Goal: Task Accomplishment & Management: Manage account settings

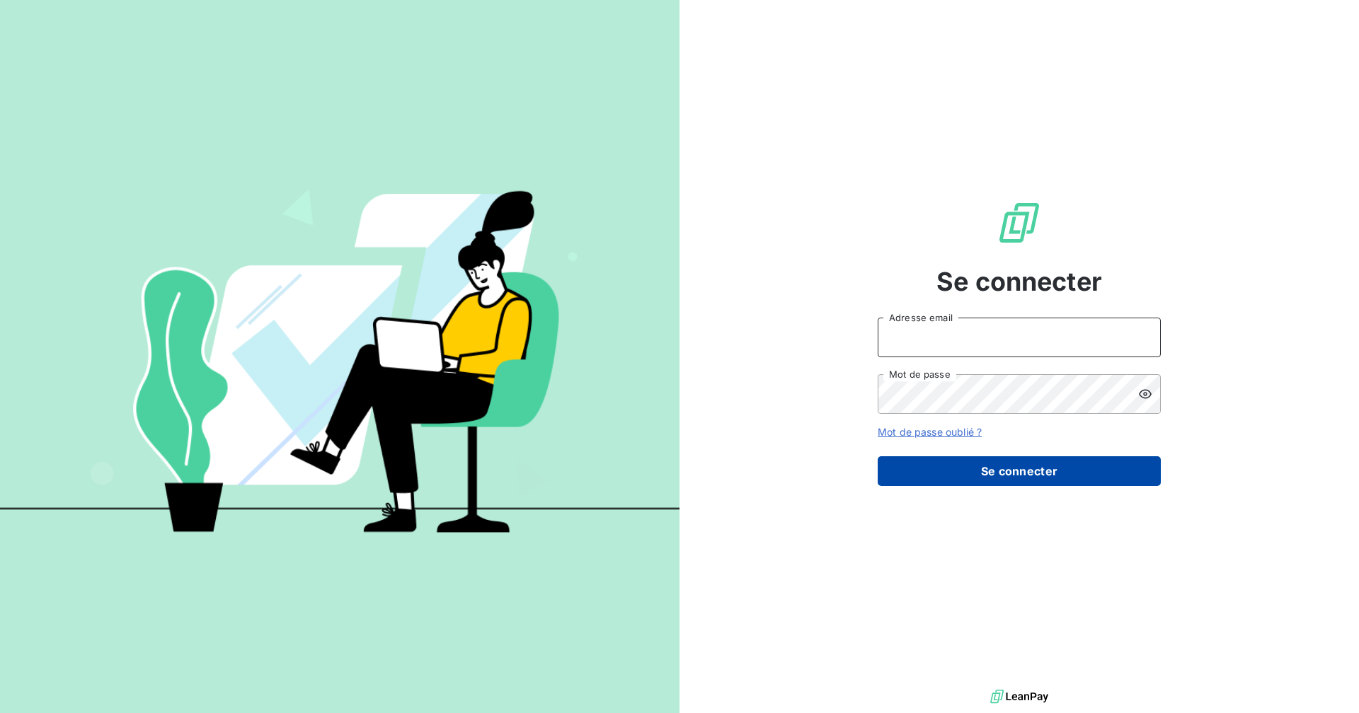
type input "[EMAIL_ADDRESS][DOMAIN_NAME]"
click at [951, 472] on button "Se connecter" at bounding box center [1018, 471] width 283 height 30
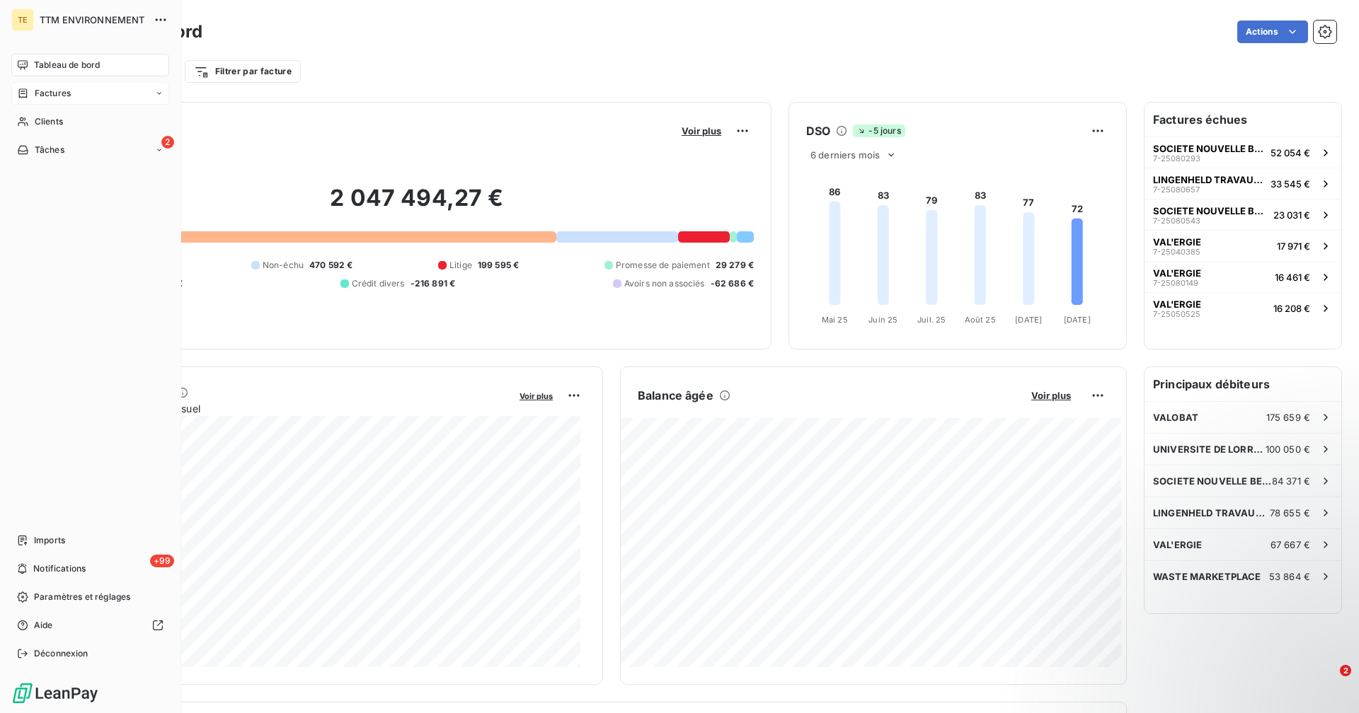
click at [46, 92] on span "Factures" at bounding box center [53, 93] width 36 height 13
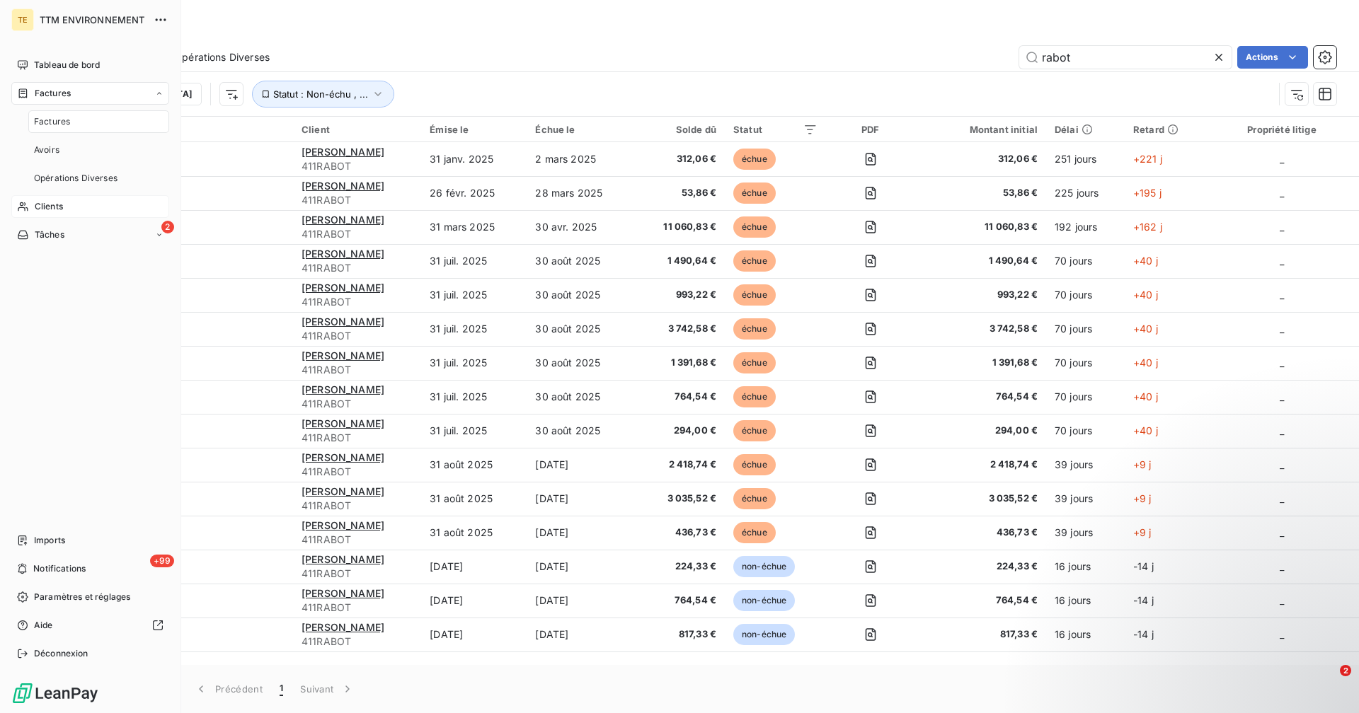
click at [51, 210] on span "Clients" at bounding box center [49, 206] width 28 height 13
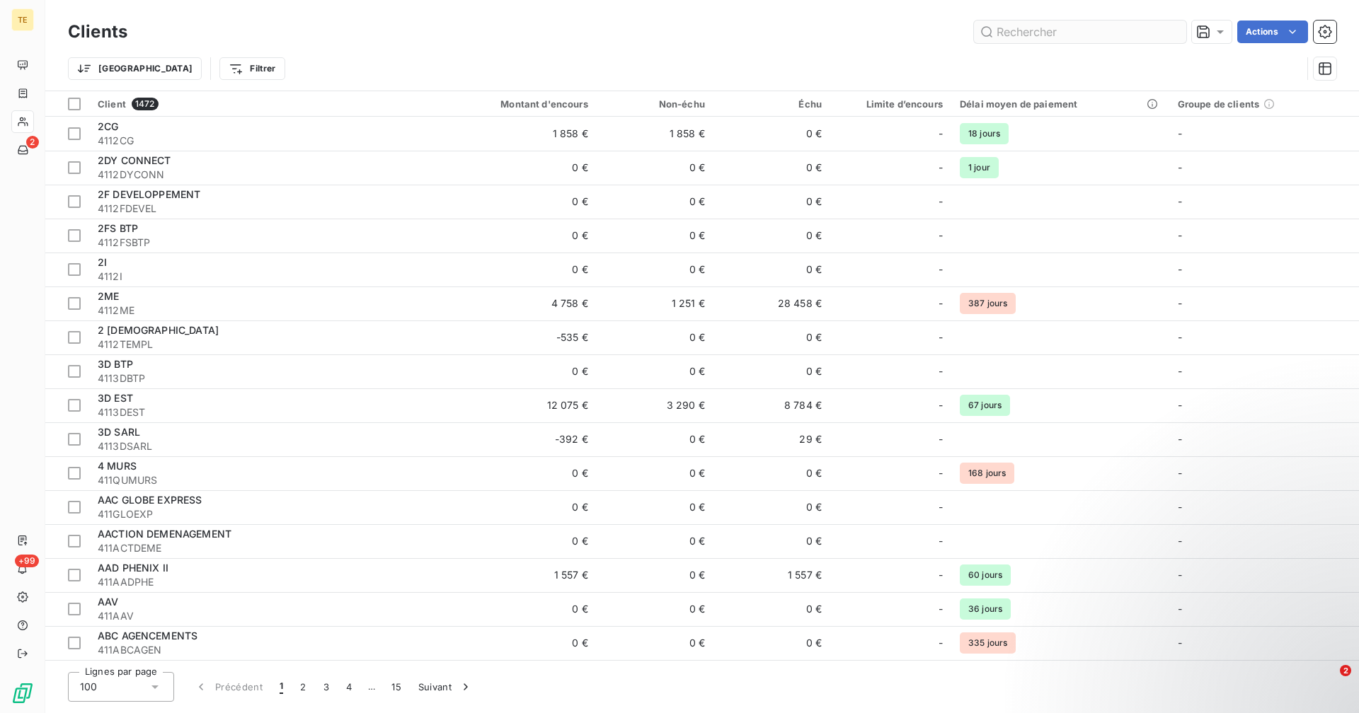
click at [1012, 35] on input "text" at bounding box center [1080, 32] width 212 height 23
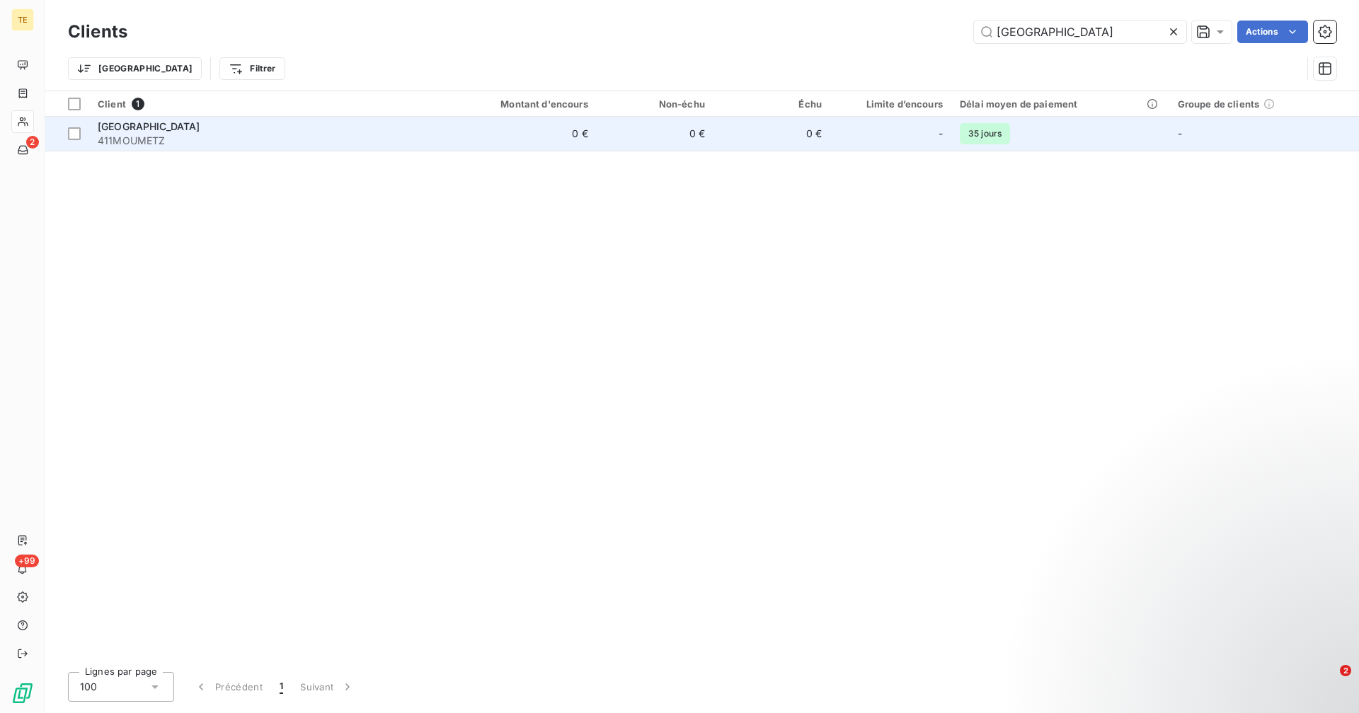
type input "[GEOGRAPHIC_DATA]"
click at [233, 134] on span "411MOUMETZ" at bounding box center [264, 141] width 333 height 14
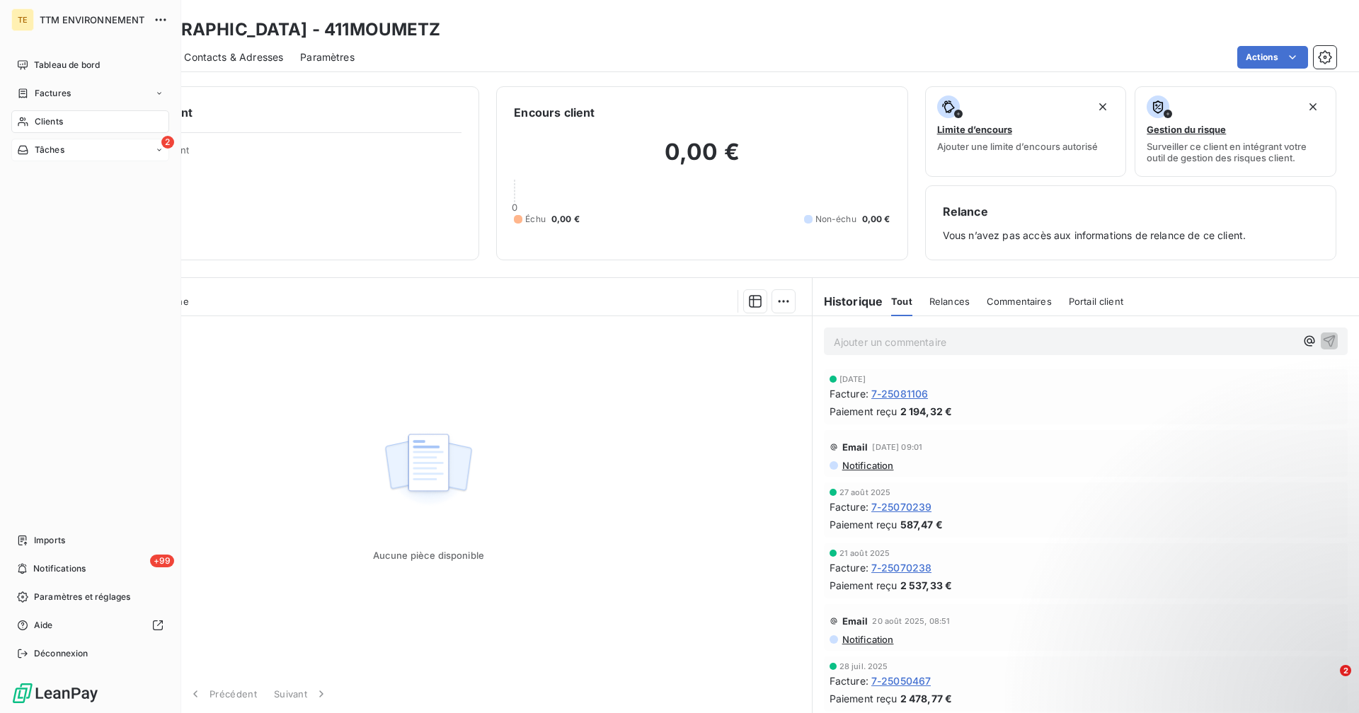
click at [36, 150] on span "Tâches" at bounding box center [50, 150] width 30 height 13
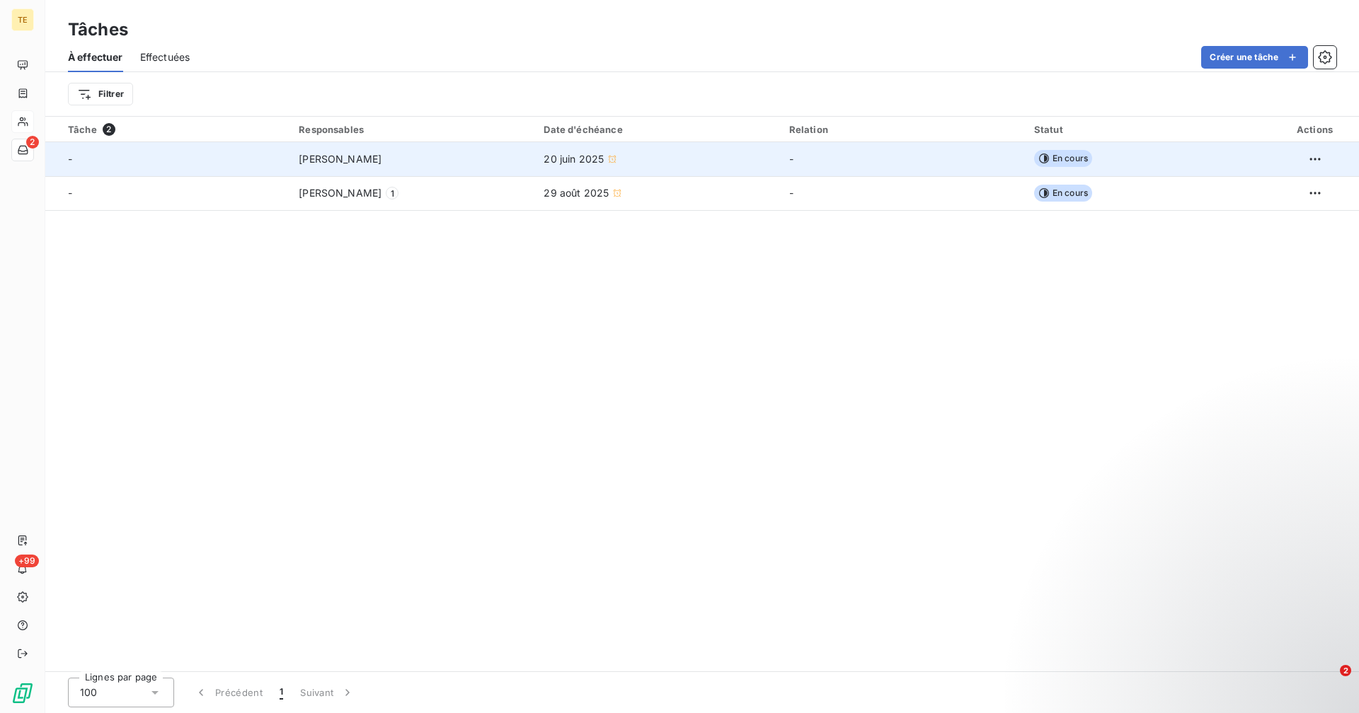
click at [377, 155] on span "[PERSON_NAME]" at bounding box center [340, 159] width 83 height 14
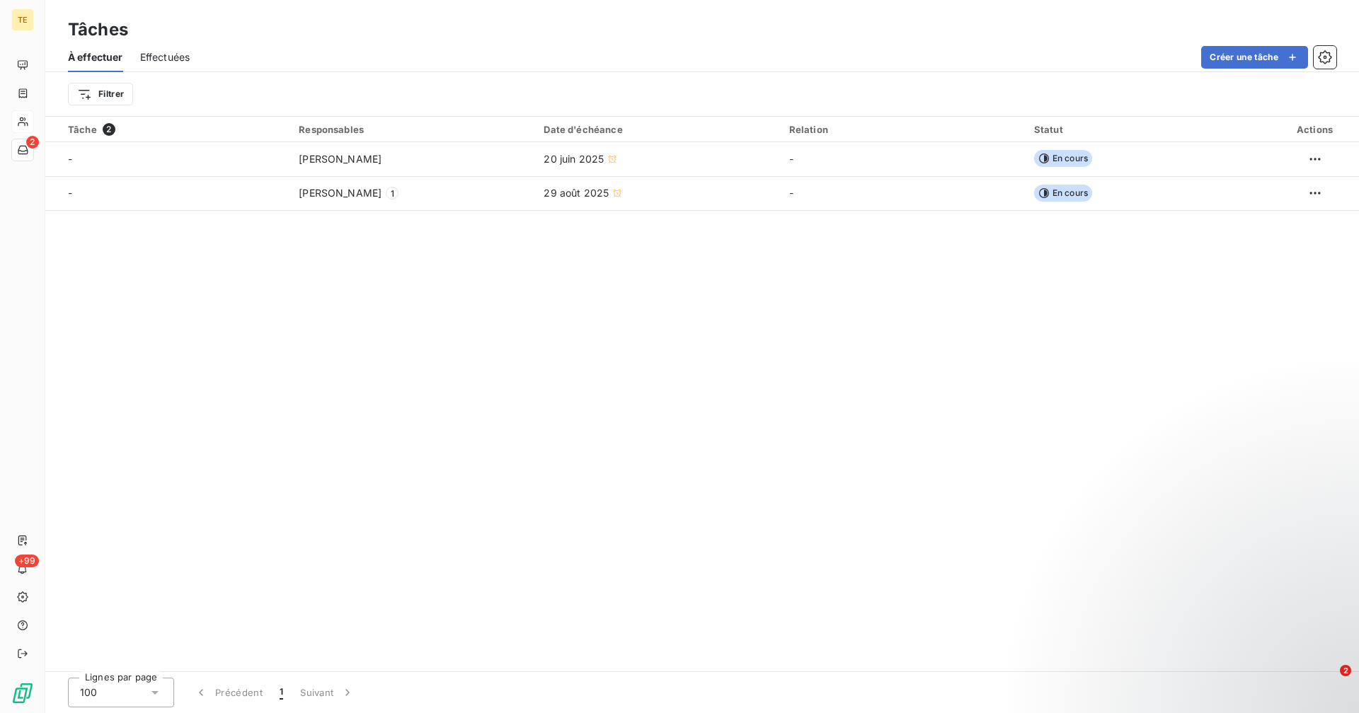
type input "[DATE]"
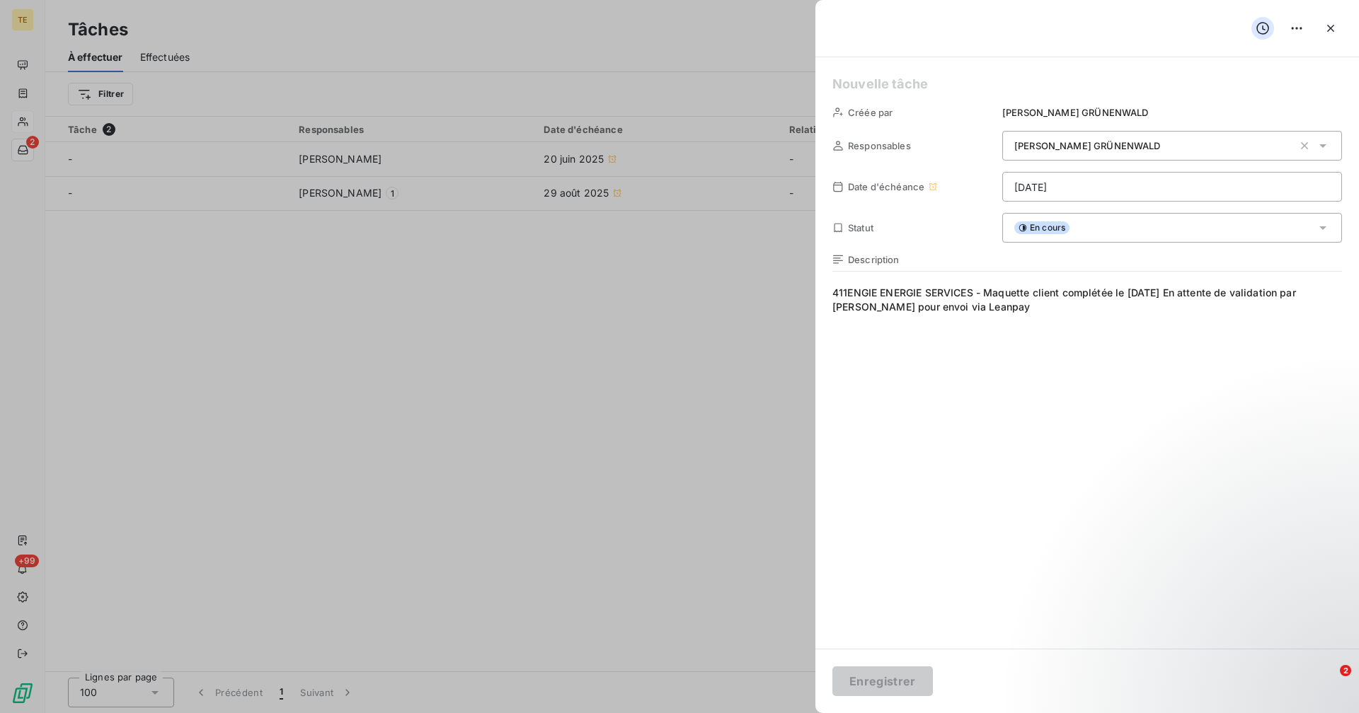
click at [375, 192] on div at bounding box center [679, 356] width 1359 height 713
click at [374, 192] on div at bounding box center [679, 356] width 1359 height 713
drag, startPoint x: 374, startPoint y: 192, endPoint x: 645, endPoint y: 377, distance: 328.0
click at [645, 377] on div at bounding box center [679, 356] width 1359 height 713
click at [1324, 30] on icon "button" at bounding box center [1330, 28] width 14 height 14
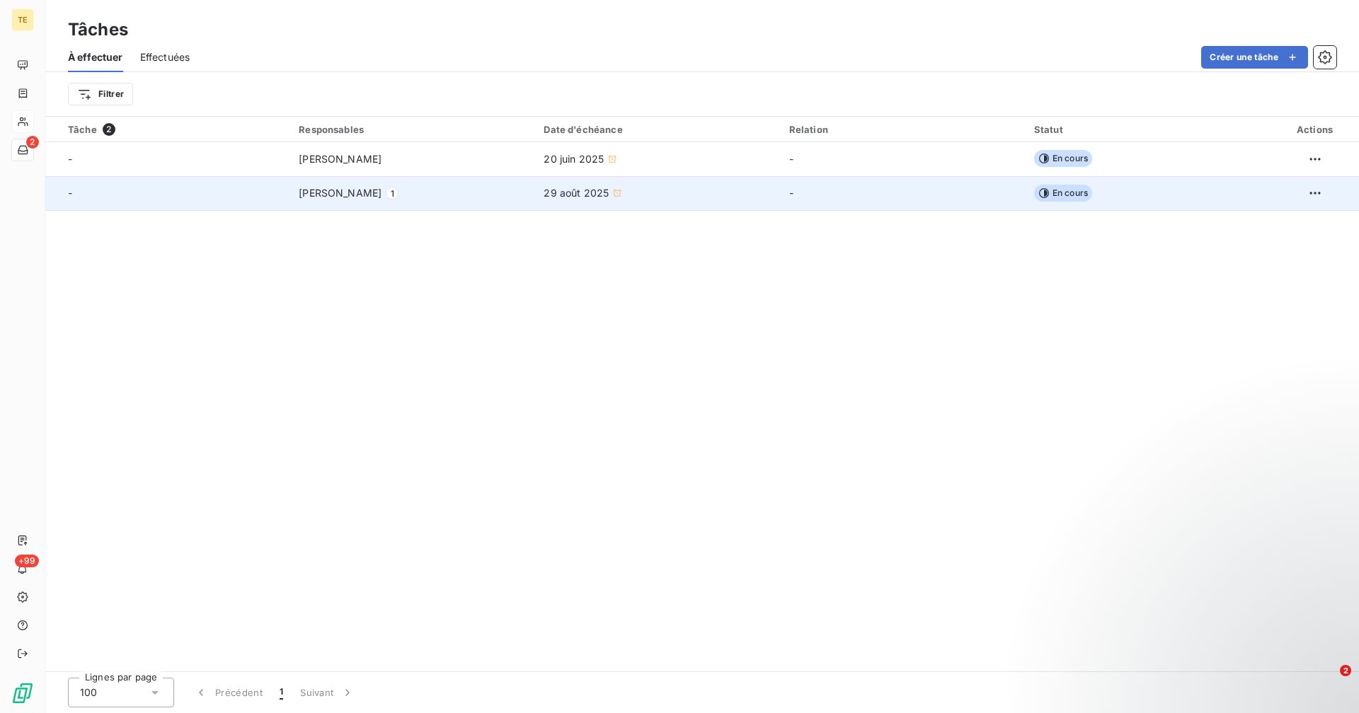
click at [314, 200] on span "[PERSON_NAME]" at bounding box center [340, 193] width 83 height 14
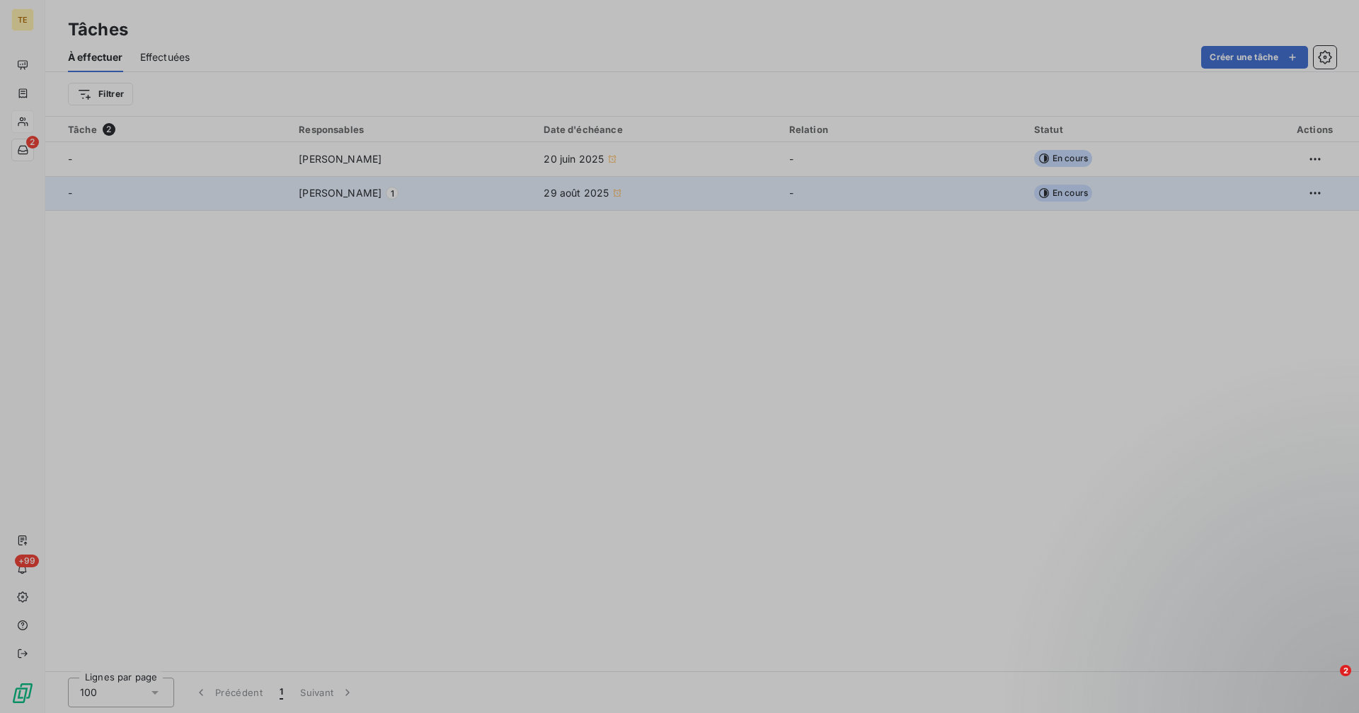
type input "[DATE]"
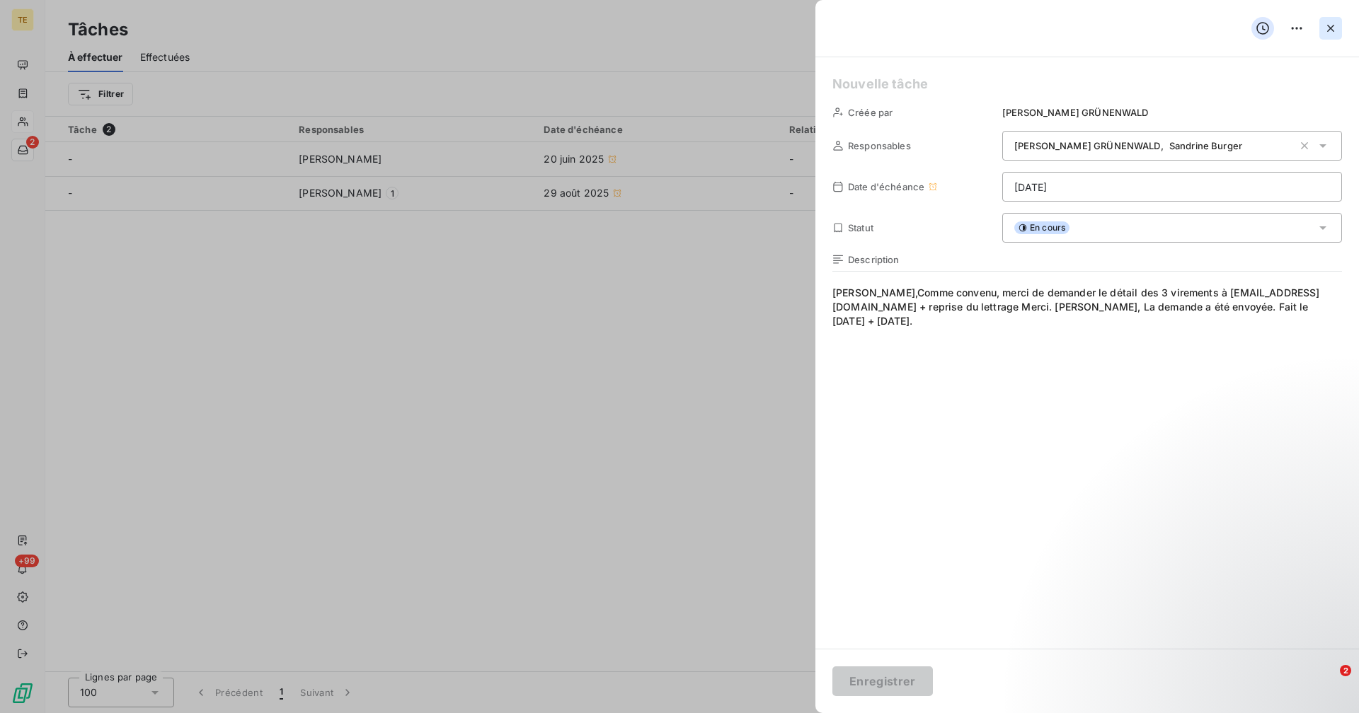
click at [1327, 30] on icon "button" at bounding box center [1330, 28] width 14 height 14
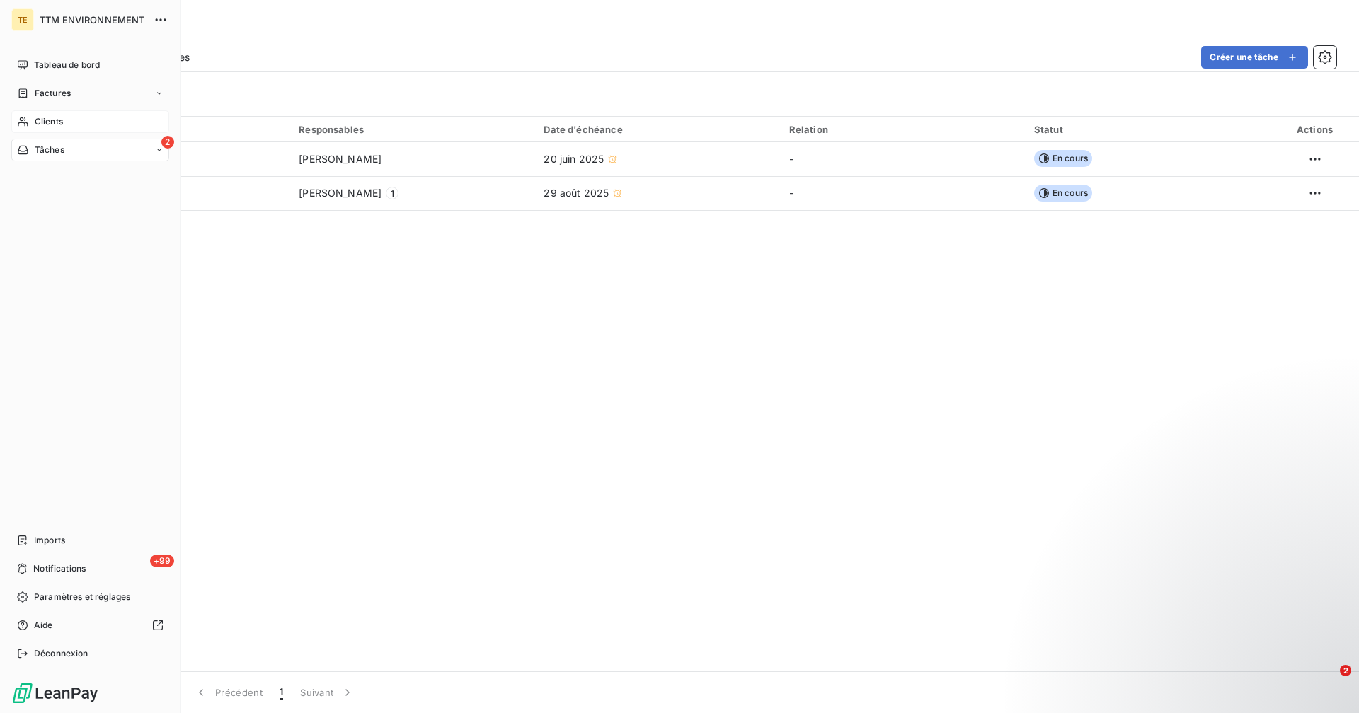
click at [53, 122] on span "Clients" at bounding box center [49, 121] width 28 height 13
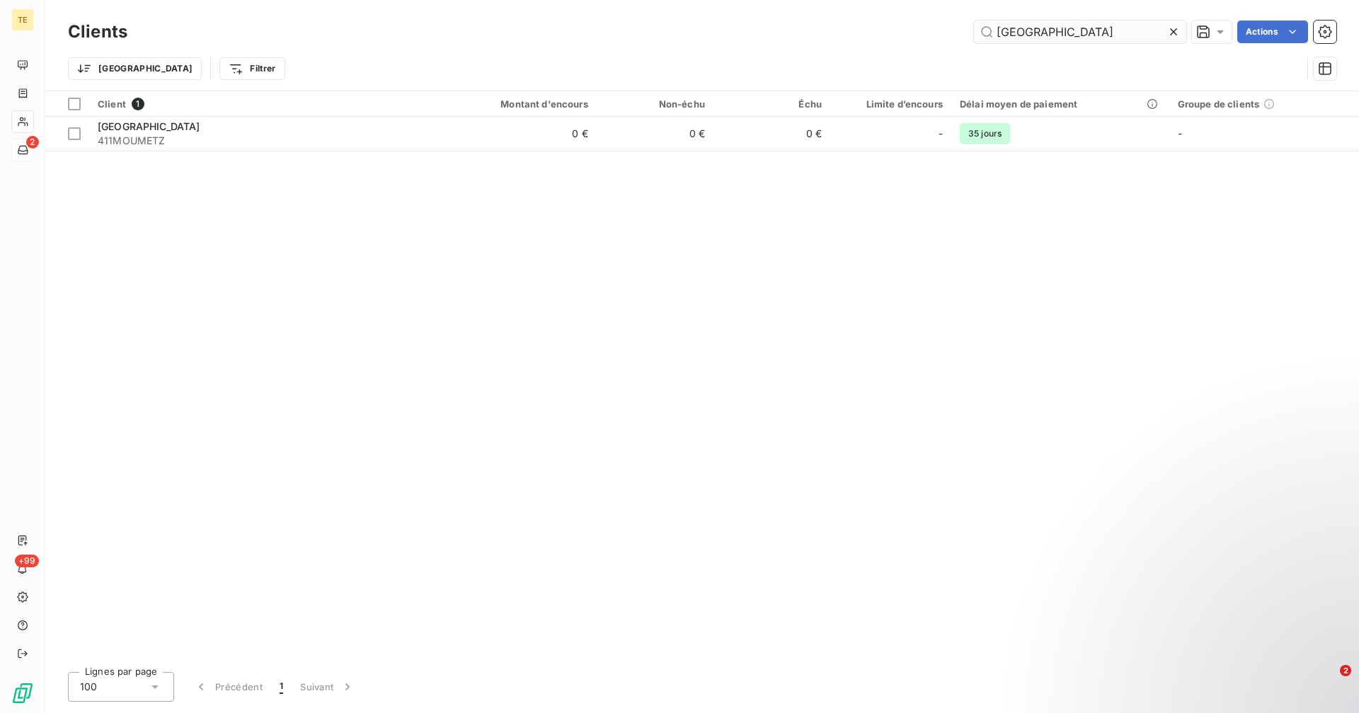
click at [1025, 37] on input "[GEOGRAPHIC_DATA]" at bounding box center [1080, 32] width 212 height 23
drag, startPoint x: 1105, startPoint y: 26, endPoint x: 853, endPoint y: 35, distance: 252.0
click at [853, 35] on div "mairie de moulins Actions" at bounding box center [740, 32] width 1192 height 23
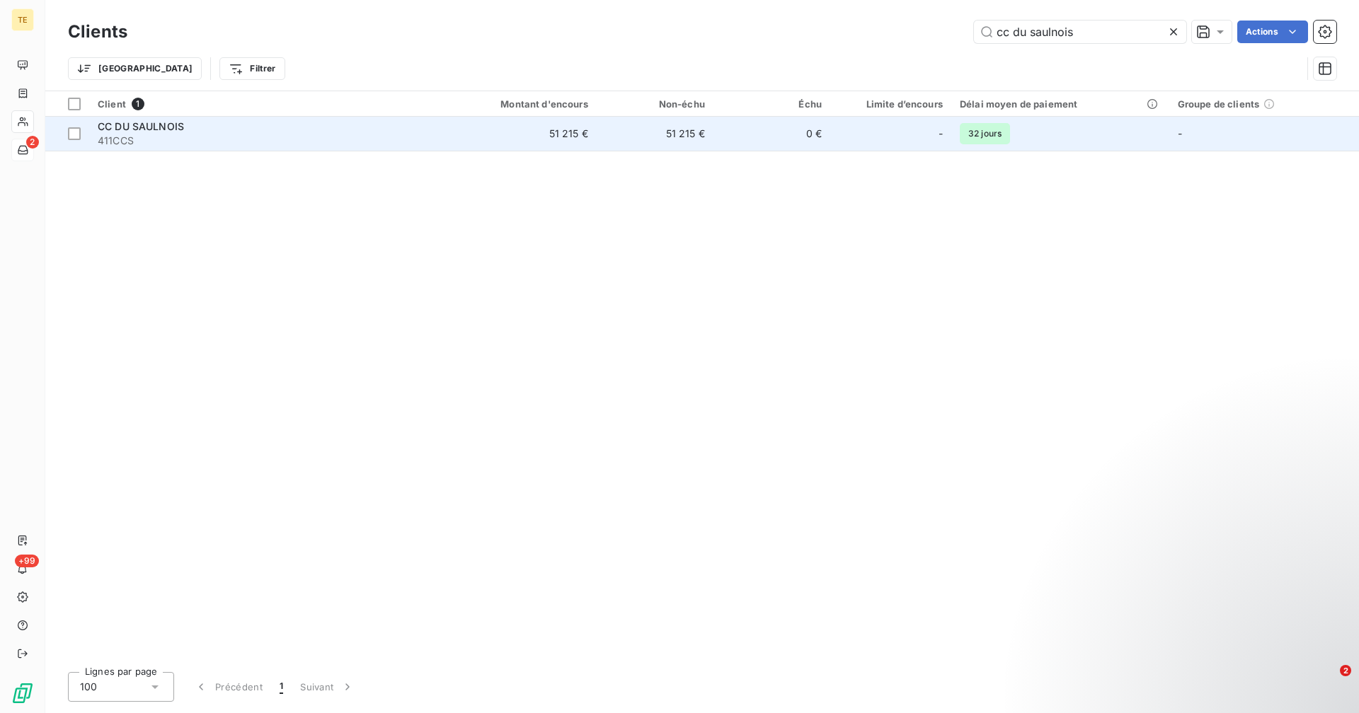
type input "cc du saulnois"
click at [471, 132] on td "51 215 €" at bounding box center [517, 134] width 156 height 34
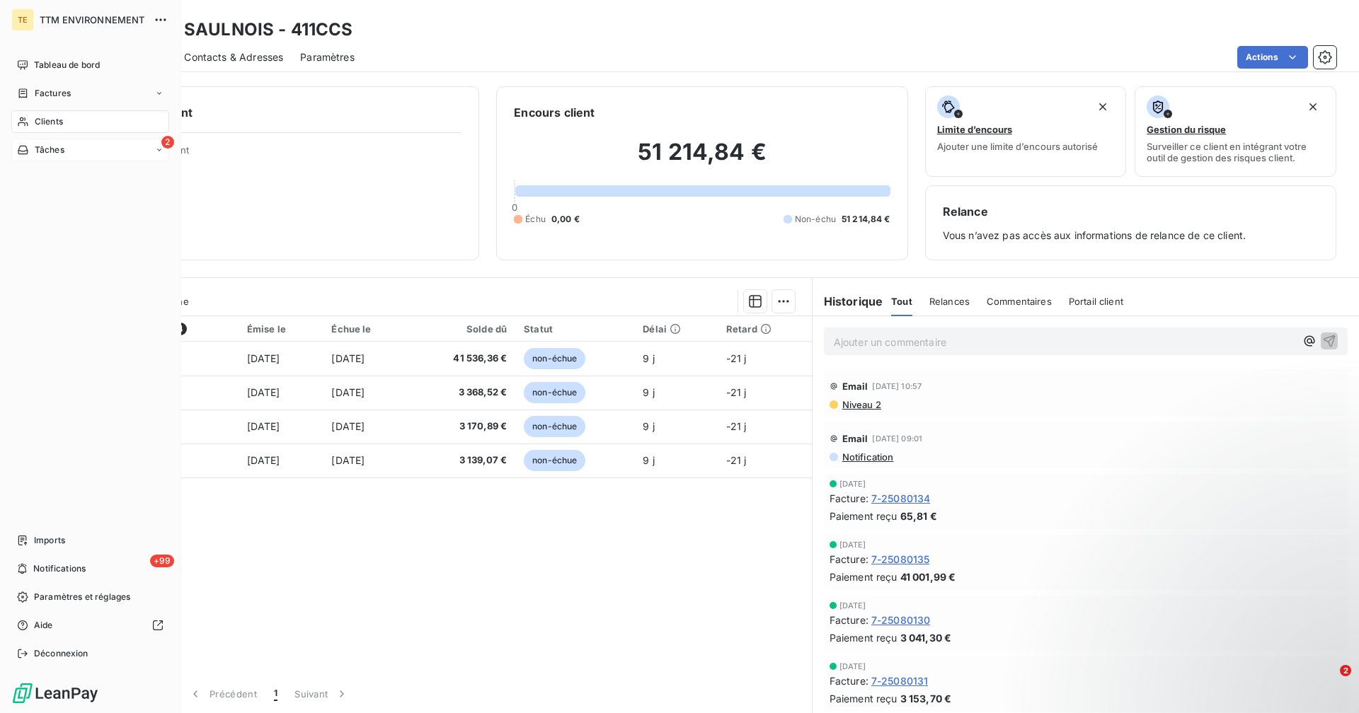
click at [32, 126] on div "Clients" at bounding box center [90, 121] width 158 height 23
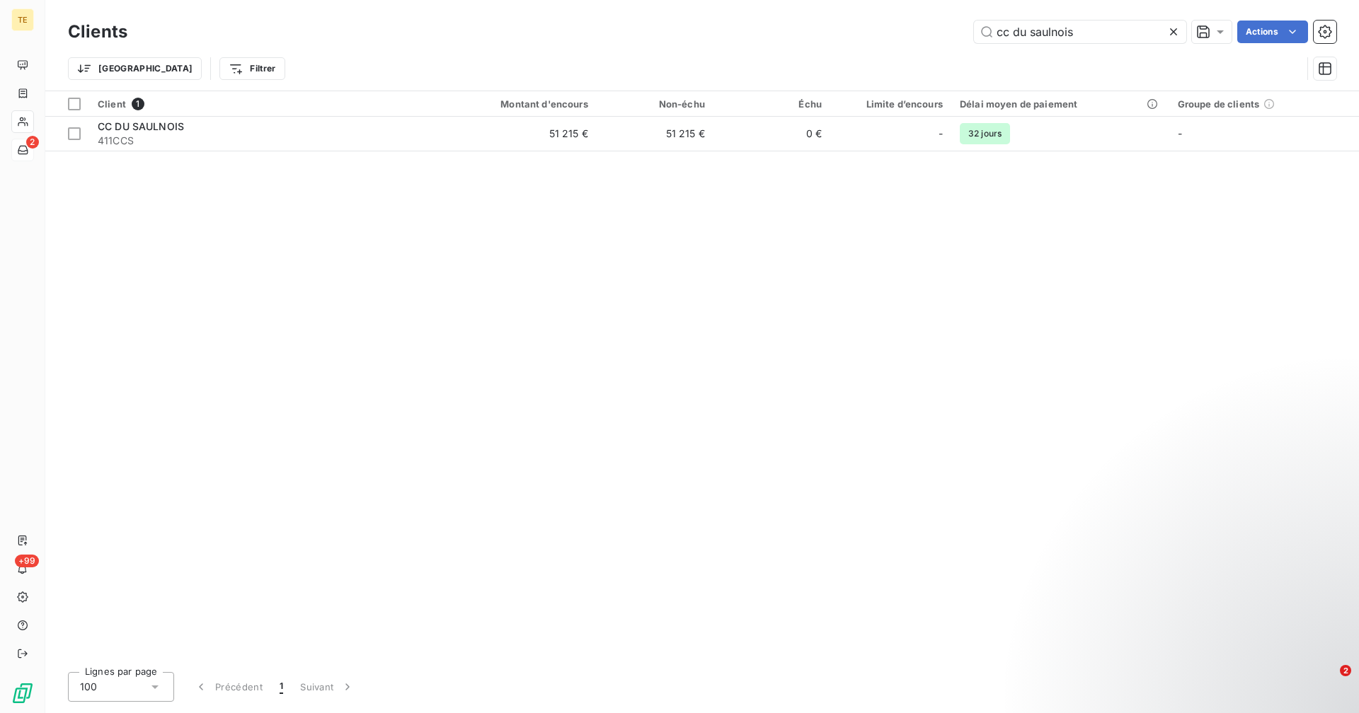
drag, startPoint x: 1068, startPoint y: 32, endPoint x: 795, endPoint y: 32, distance: 272.4
click at [795, 35] on div "cc du saulnois Actions" at bounding box center [740, 32] width 1192 height 23
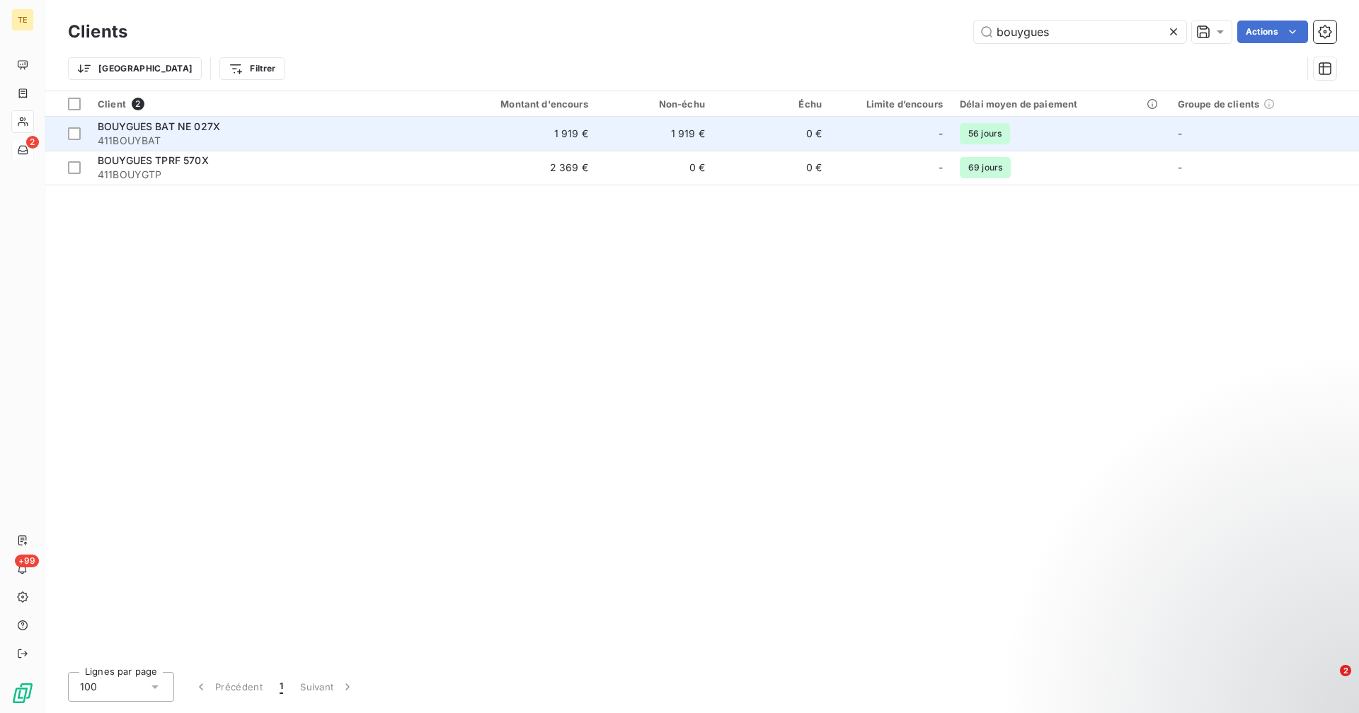
type input "bouygues"
click at [500, 133] on td "1 919 €" at bounding box center [517, 134] width 156 height 34
